Goal: Task Accomplishment & Management: Complete application form

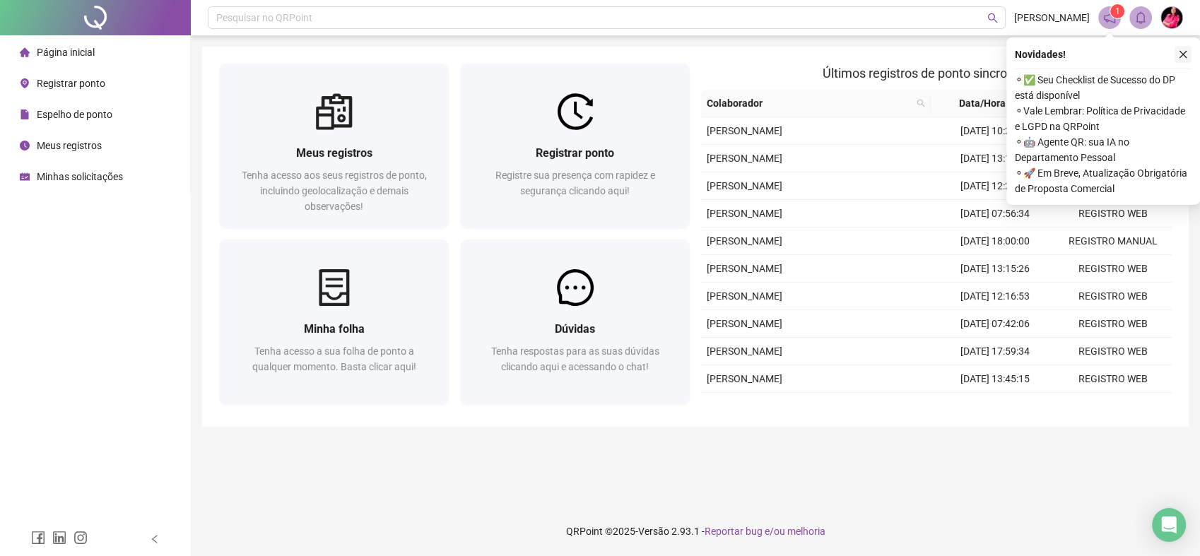
click at [1176, 52] on button "button" at bounding box center [1182, 54] width 17 height 17
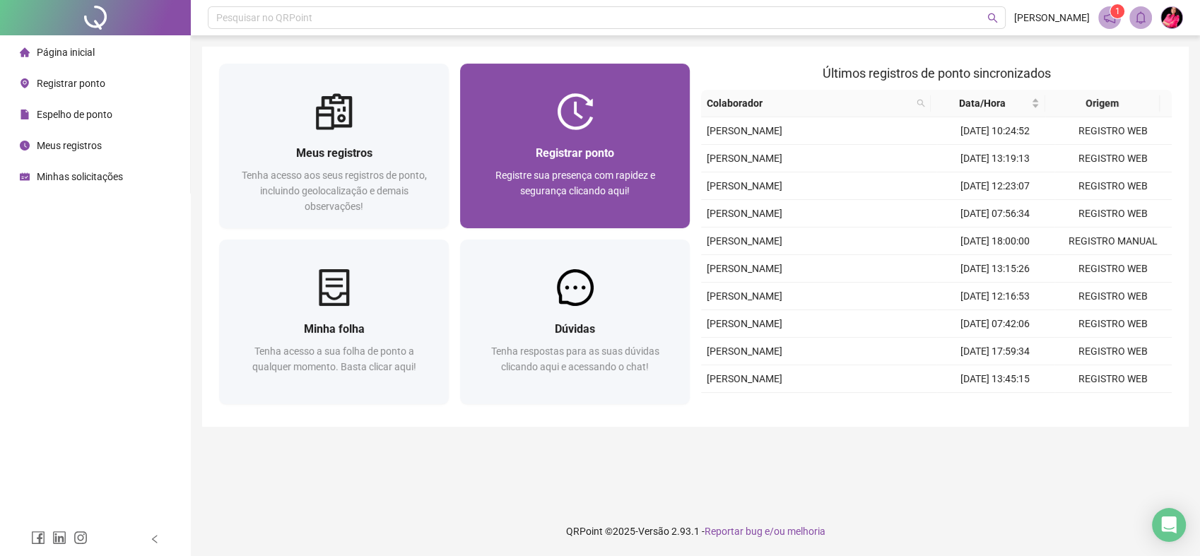
click at [591, 136] on div "Registrar ponto Registre sua presença com rapidez e segurança clicando aqui!" at bounding box center [575, 179] width 230 height 98
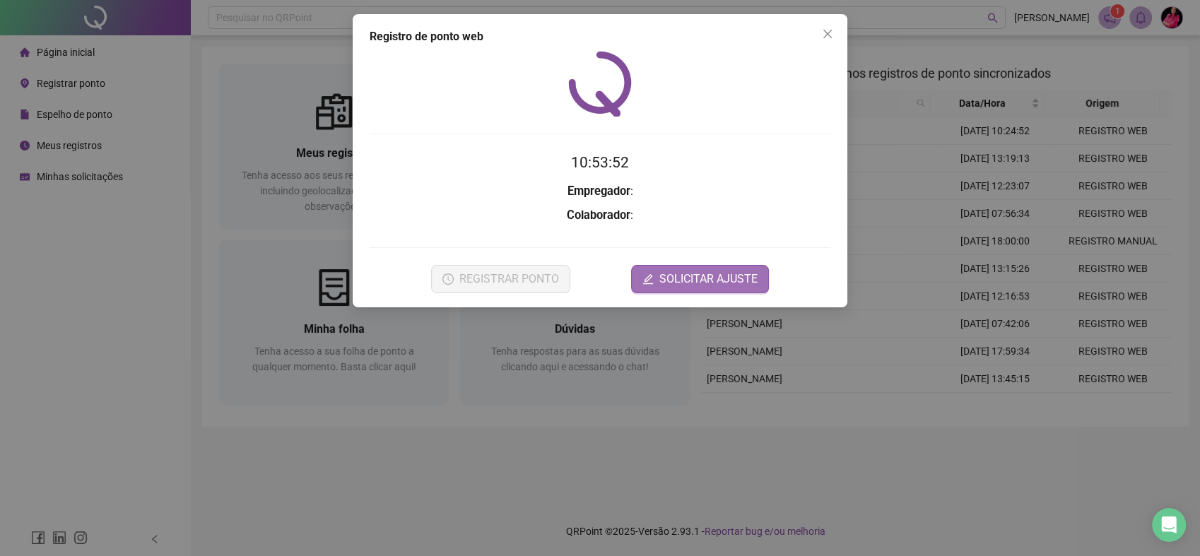
click at [716, 274] on span "SOLICITAR AJUSTE" at bounding box center [708, 279] width 98 height 17
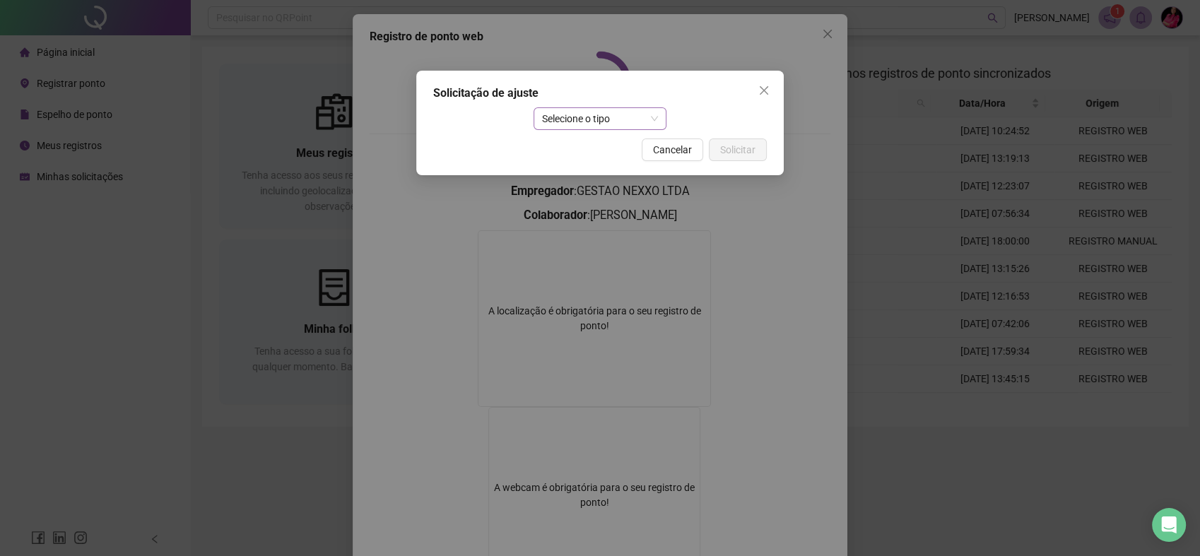
click at [589, 119] on span "Selecione o tipo" at bounding box center [600, 118] width 117 height 21
click at [594, 145] on div "Ajuste manual" at bounding box center [599, 147] width 111 height 16
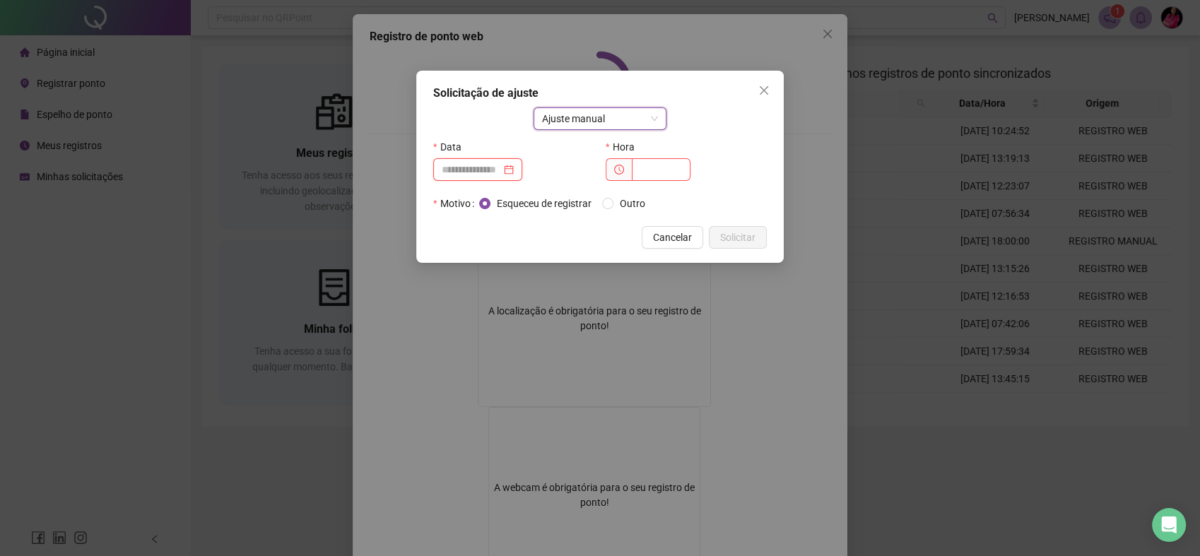
click at [501, 165] on input at bounding box center [471, 170] width 59 height 16
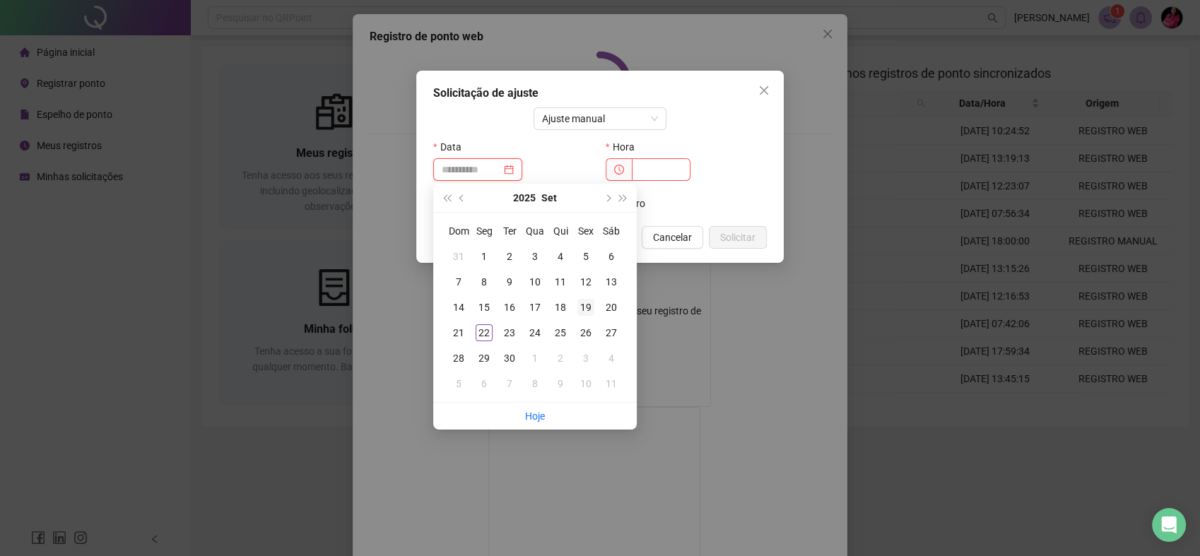
type input "**********"
drag, startPoint x: 587, startPoint y: 305, endPoint x: 625, endPoint y: 230, distance: 83.4
click at [586, 304] on div "19" at bounding box center [585, 307] width 17 height 17
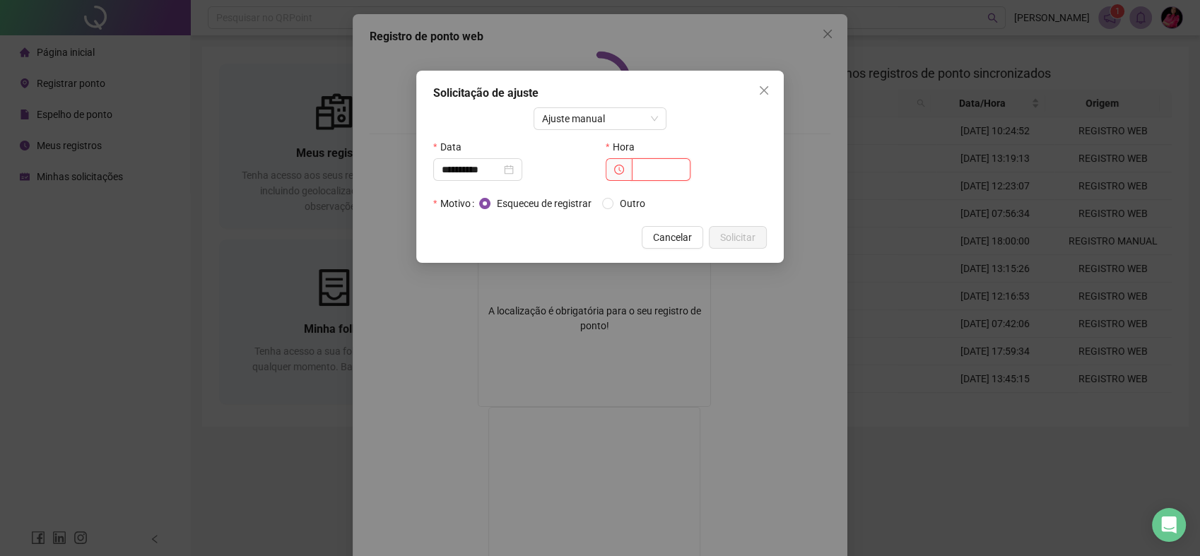
click at [663, 163] on input "text" at bounding box center [661, 169] width 59 height 23
type input "*****"
click at [727, 239] on span "Solicitar" at bounding box center [737, 238] width 35 height 16
